Goal: Task Accomplishment & Management: Use online tool/utility

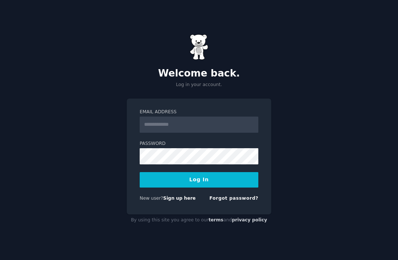
scroll to position [31, 0]
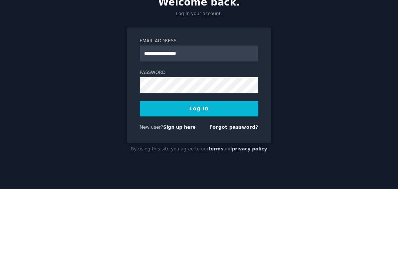
type input "**********"
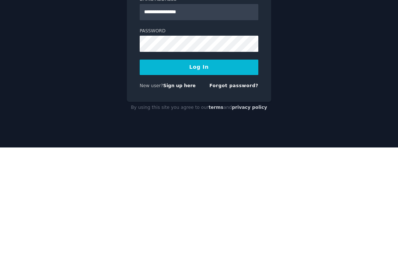
click at [230, 172] on button "Log In" at bounding box center [199, 179] width 119 height 15
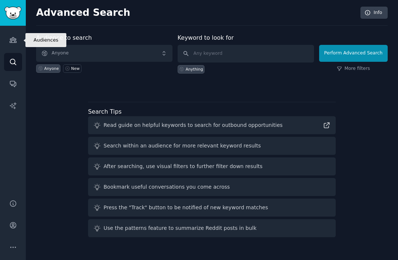
click at [10, 36] on icon "Sidebar" at bounding box center [13, 40] width 8 height 8
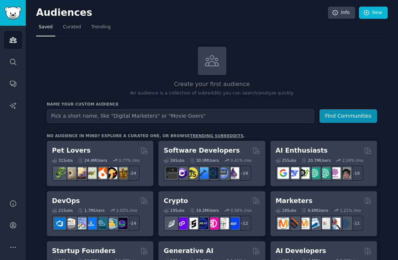
click at [260, 113] on input "text" at bounding box center [180, 116] width 267 height 14
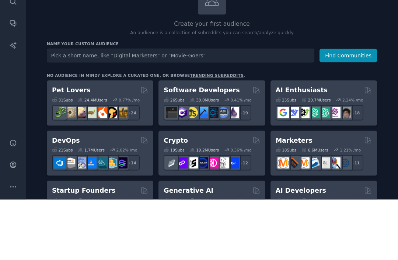
type input "K"
type input "Chinese"
click at [362, 109] on button "Find Communities" at bounding box center [347, 116] width 57 height 14
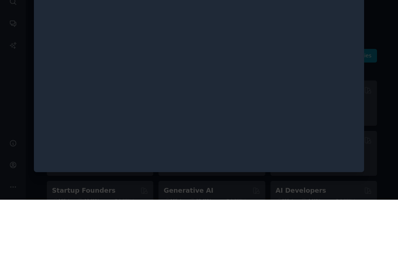
scroll to position [24, 0]
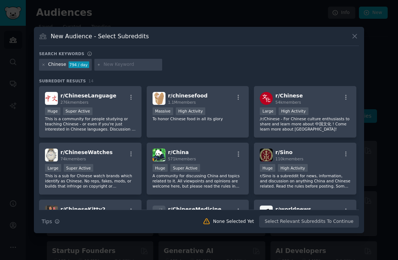
click at [117, 132] on p "This is a community for people studying or teaching Chinese - or even if you're…" at bounding box center [90, 123] width 91 height 15
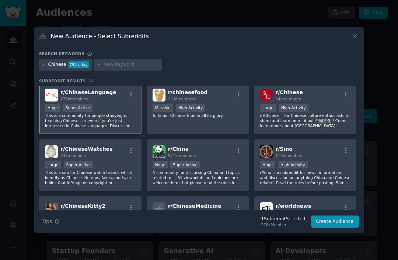
scroll to position [2, 0]
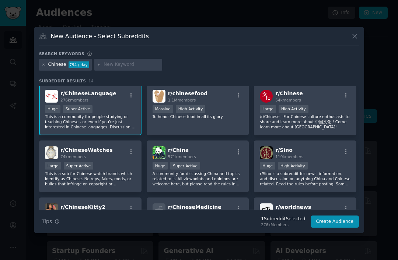
click at [224, 116] on div "r/ chinesefood 1.1M members Massive High Activity To honor Chinese food in all …" at bounding box center [198, 110] width 102 height 52
click at [121, 114] on div "Huge Super Active" at bounding box center [90, 109] width 91 height 9
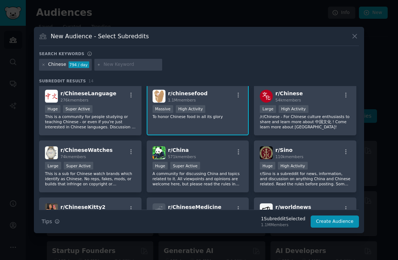
click at [121, 130] on p "This is a community for people studying or teaching Chinese - or even if you're…" at bounding box center [90, 121] width 91 height 15
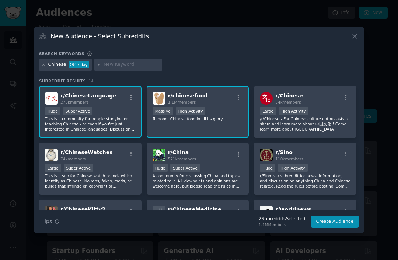
scroll to position [0, 0]
click at [337, 228] on button "Create Audience" at bounding box center [334, 222] width 49 height 13
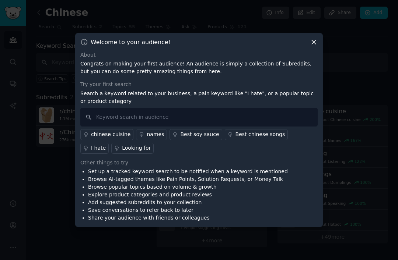
click at [312, 44] on icon at bounding box center [313, 42] width 4 height 4
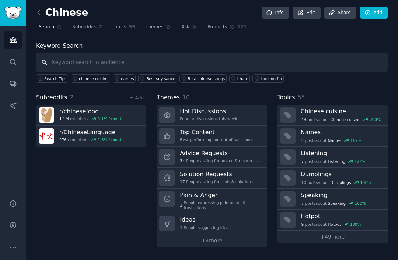
scroll to position [5, 0]
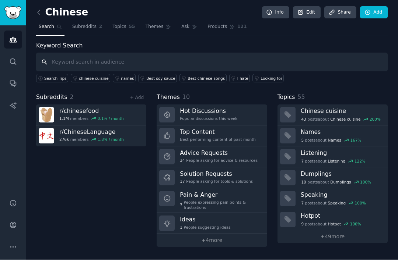
click at [326, 53] on input "text" at bounding box center [211, 62] width 351 height 19
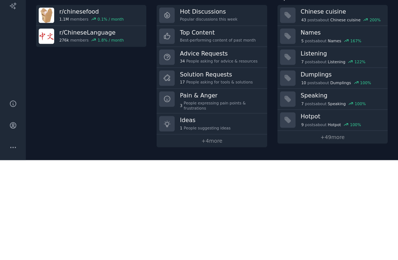
click at [110, 93] on div "Subreddits 2 + Add r/ chinesefood 1.1M members 0.1 % / month r/ ChineseLanguage…" at bounding box center [91, 170] width 110 height 154
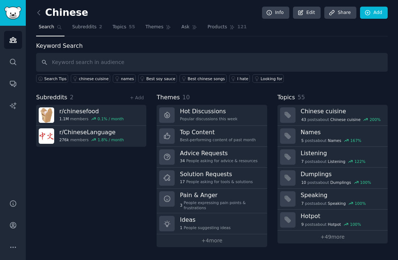
click at [114, 107] on div "r/ chinesefood 1.1M members 0.1 % / month" at bounding box center [91, 114] width 64 height 15
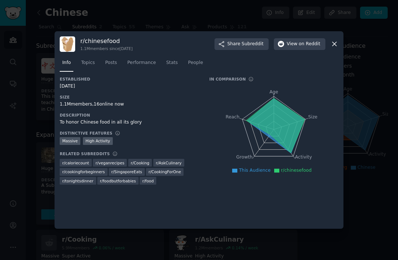
click at [314, 13] on div at bounding box center [199, 130] width 398 height 260
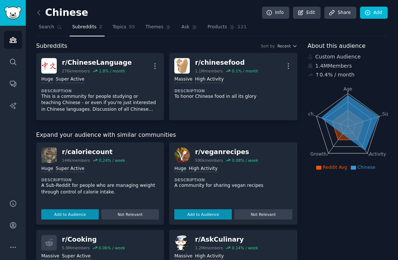
click at [135, 94] on p "This is a community for people studying or teaching Chinese - or even if you're…" at bounding box center [99, 104] width 117 height 20
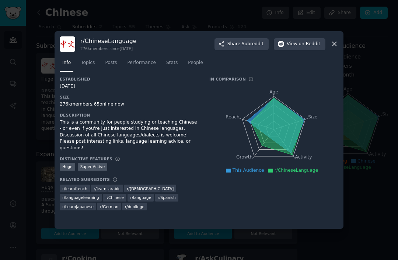
click at [310, 15] on div at bounding box center [199, 130] width 398 height 260
